Goal: Task Accomplishment & Management: Use online tool/utility

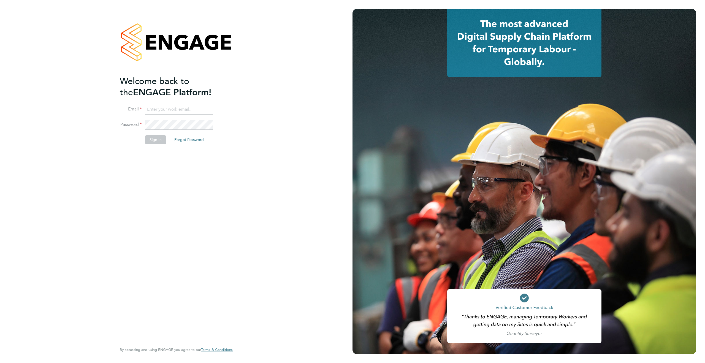
type input "james.deegan@randstadcpe.com"
drag, startPoint x: 157, startPoint y: 139, endPoint x: 163, endPoint y: 139, distance: 6.9
click at [157, 139] on button "Sign In" at bounding box center [155, 139] width 21 height 9
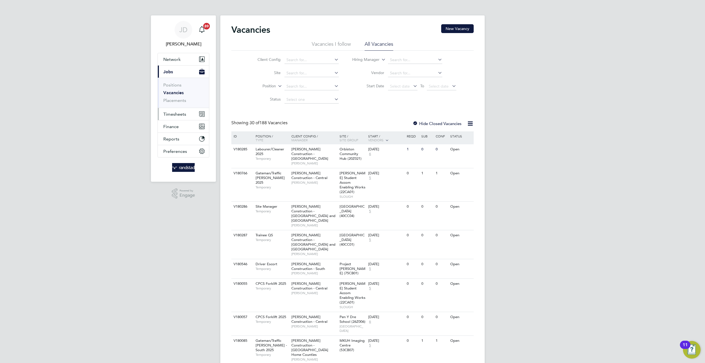
click at [169, 112] on span "Timesheets" at bounding box center [174, 114] width 23 height 5
click at [179, 97] on link "Timesheets" at bounding box center [174, 97] width 23 height 5
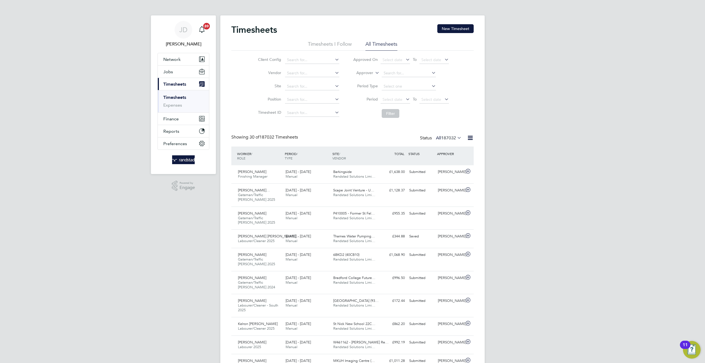
click at [374, 73] on icon at bounding box center [374, 71] width 0 height 5
click at [371, 76] on li "Worker" at bounding box center [359, 79] width 27 height 7
click at [394, 74] on input at bounding box center [409, 73] width 54 height 8
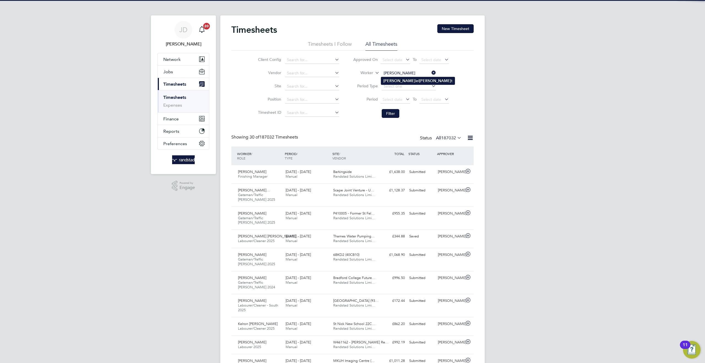
click at [419, 79] on b "Elliot" at bounding box center [435, 81] width 32 height 5
type input "Daniel Elliott"
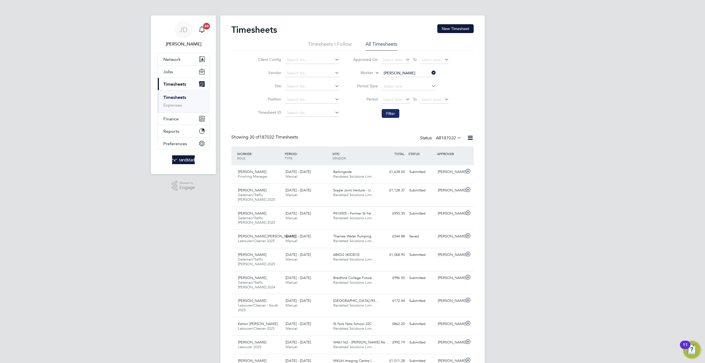
click at [389, 114] on button "Filter" at bounding box center [391, 113] width 18 height 9
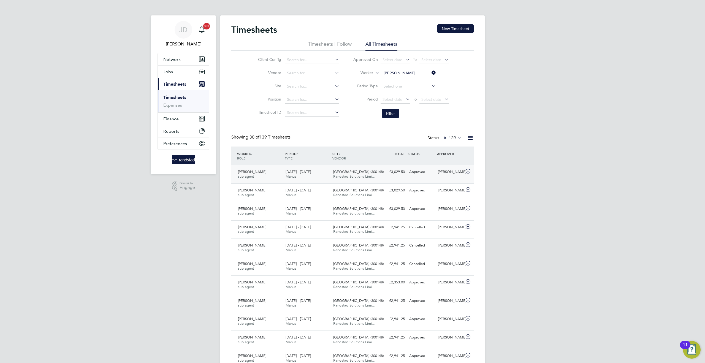
click at [343, 177] on span "Randstad Solutions Limi…" at bounding box center [354, 176] width 42 height 5
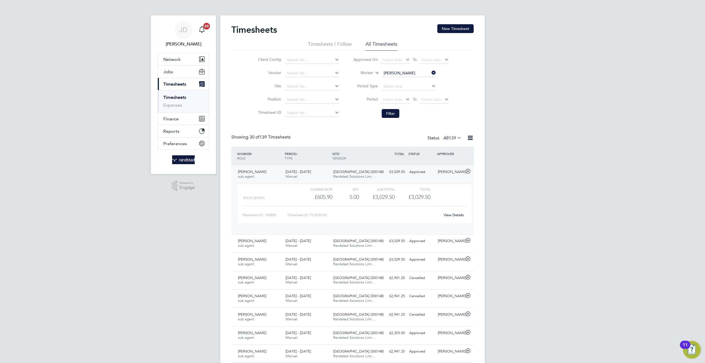
click at [453, 215] on link "View Details" at bounding box center [454, 215] width 20 height 5
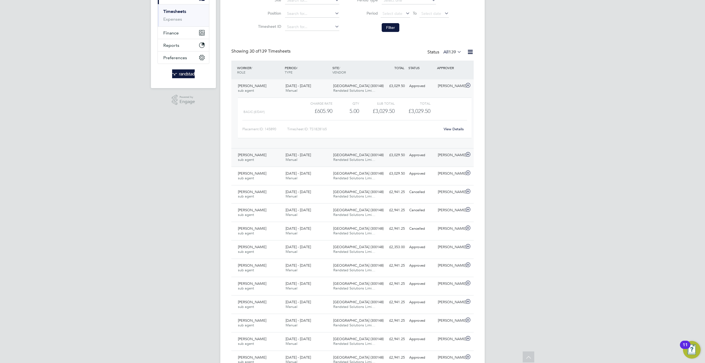
click at [317, 160] on div "6 - 12 Sep 2025 Manual" at bounding box center [308, 158] width 48 height 14
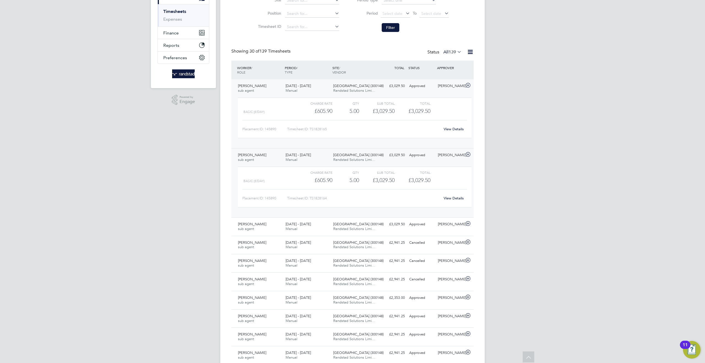
click at [450, 198] on link "View Details" at bounding box center [454, 198] width 20 height 5
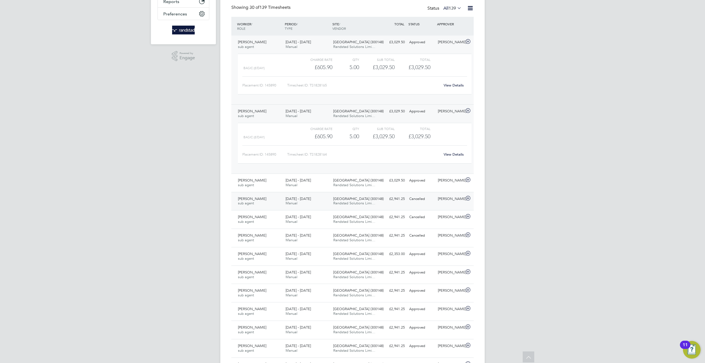
scroll to position [129, 0]
click at [316, 202] on div "13 - 19 Sep 2025 Manual" at bounding box center [308, 202] width 48 height 14
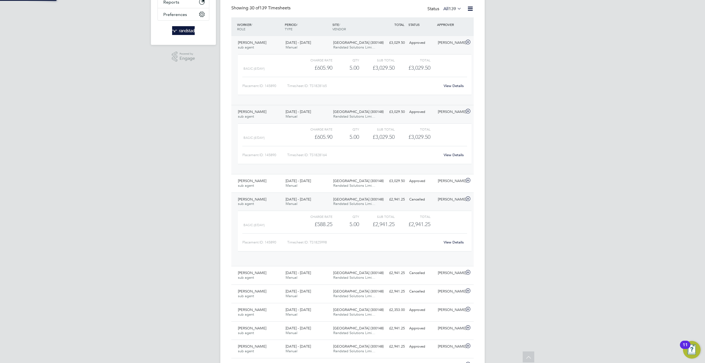
scroll to position [9, 54]
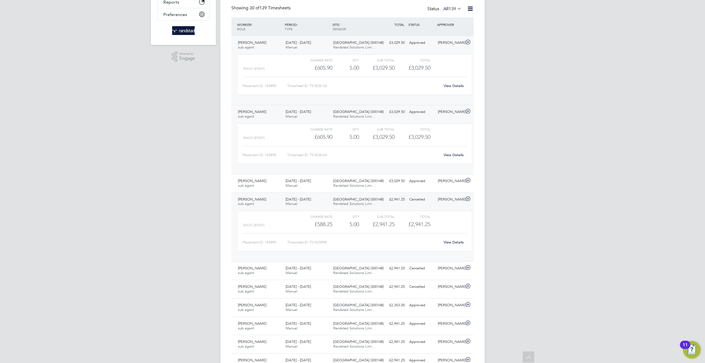
click at [456, 247] on div "View Details" at bounding box center [453, 242] width 27 height 9
click at [446, 238] on div "View Details" at bounding box center [453, 242] width 27 height 9
click at [448, 241] on link "View Details" at bounding box center [454, 242] width 20 height 5
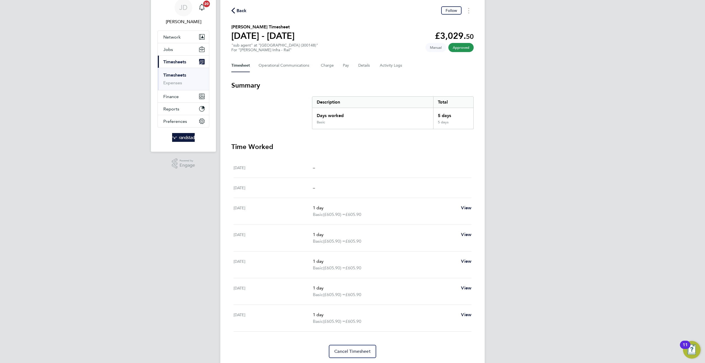
scroll to position [16, 0]
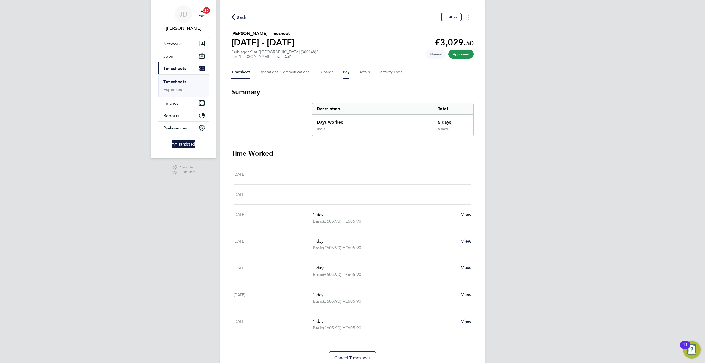
click at [345, 74] on button "Pay" at bounding box center [346, 72] width 7 height 13
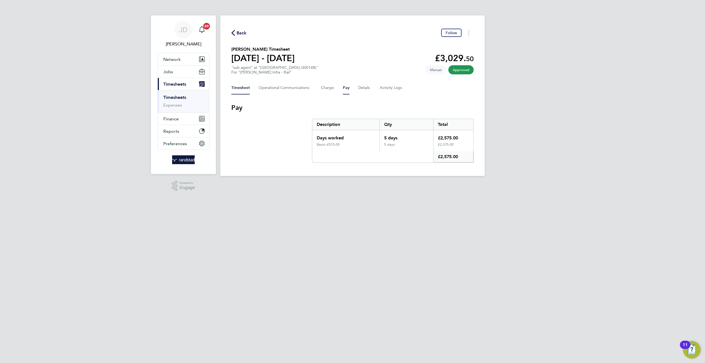
click at [243, 88] on button "Timesheet" at bounding box center [240, 87] width 18 height 13
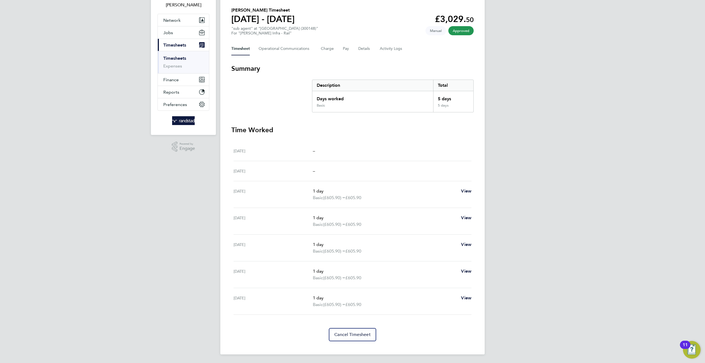
scroll to position [38, 0]
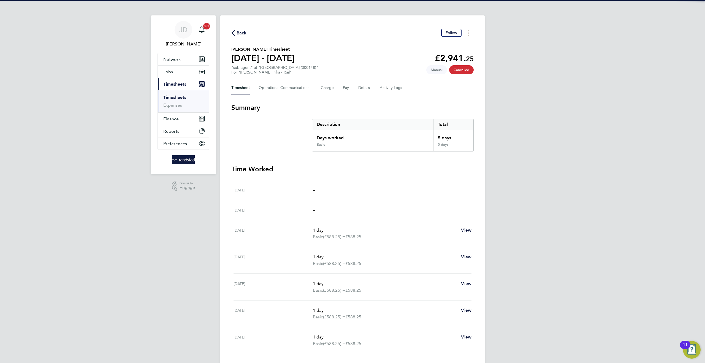
scroll to position [13, 0]
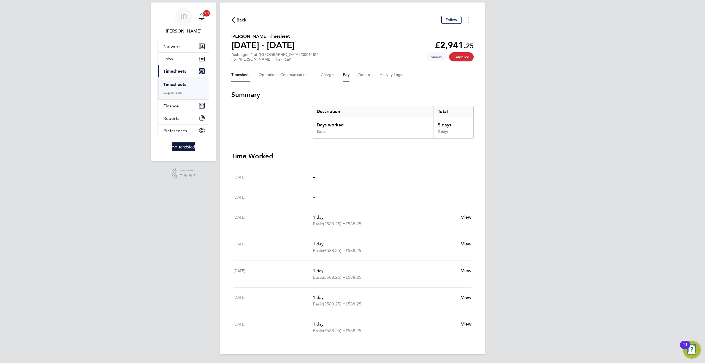
click at [346, 76] on button "Pay" at bounding box center [346, 74] width 7 height 13
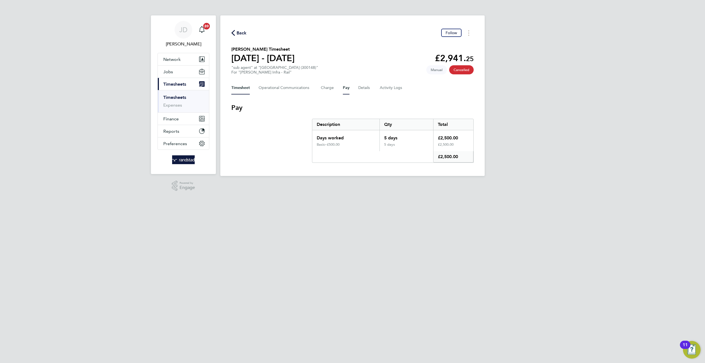
click at [248, 86] on button "Timesheet" at bounding box center [240, 87] width 18 height 13
